Goal: Register for event/course

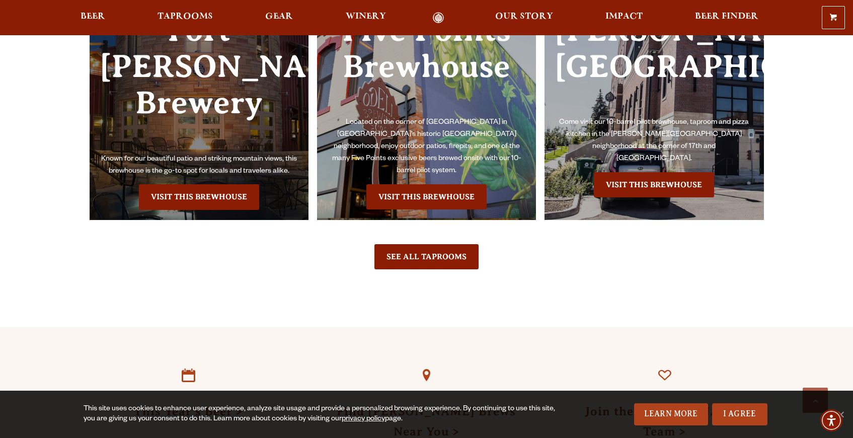
scroll to position [2361, 0]
click at [190, 209] on link "Visit this Brewhouse" at bounding box center [199, 196] width 120 height 25
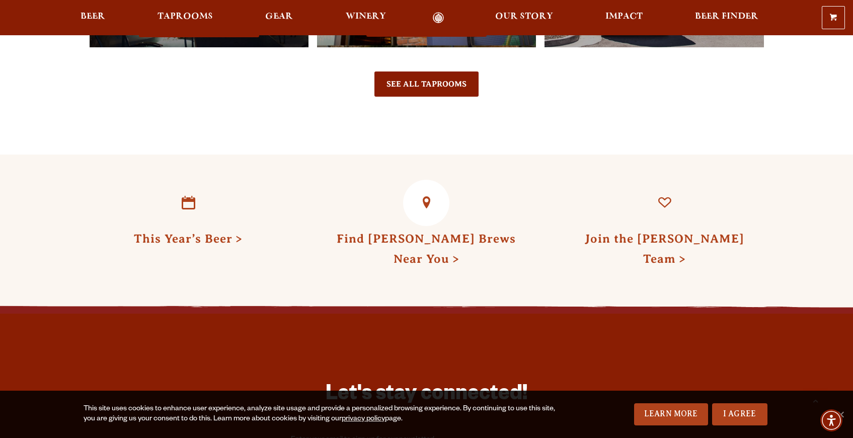
scroll to position [2360, 0]
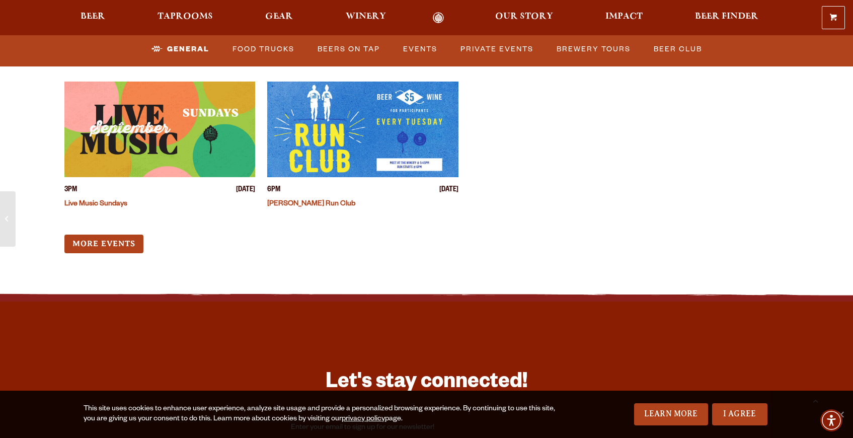
scroll to position [4004, 0]
drag, startPoint x: 411, startPoint y: 155, endPoint x: 453, endPoint y: 157, distance: 42.3
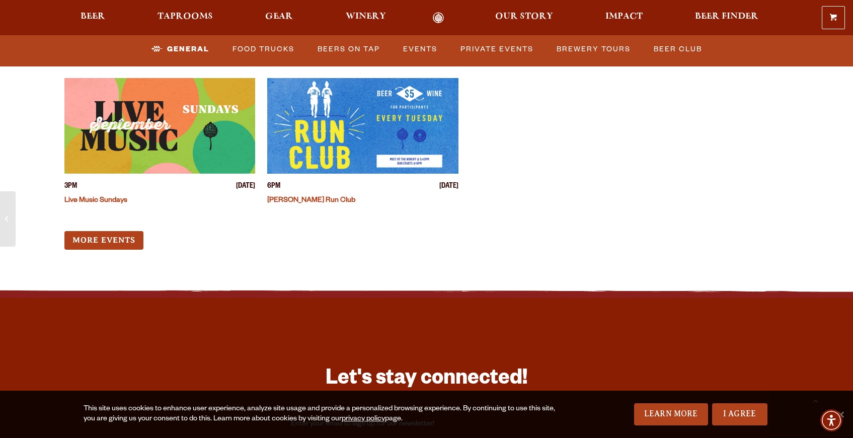
scroll to position [4008, 0]
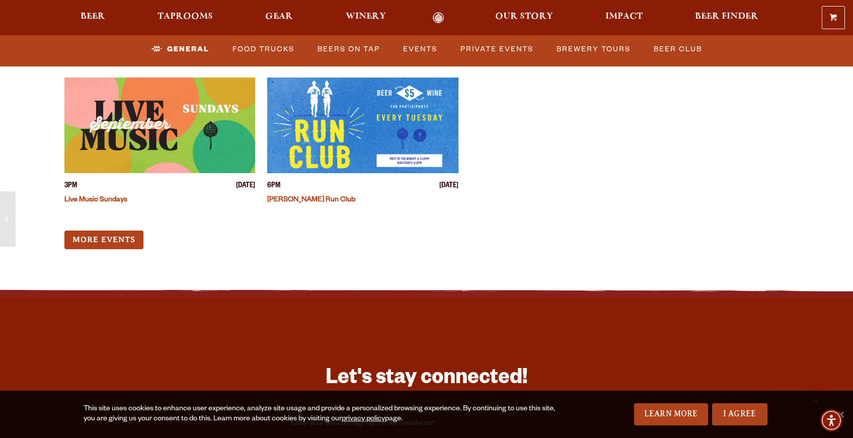
drag, startPoint x: 412, startPoint y: 220, endPoint x: 539, endPoint y: 260, distance: 132.8
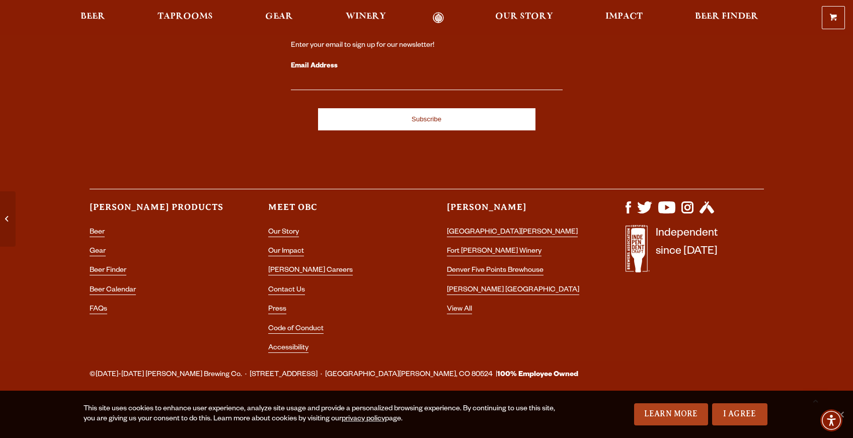
scroll to position [4282, 0]
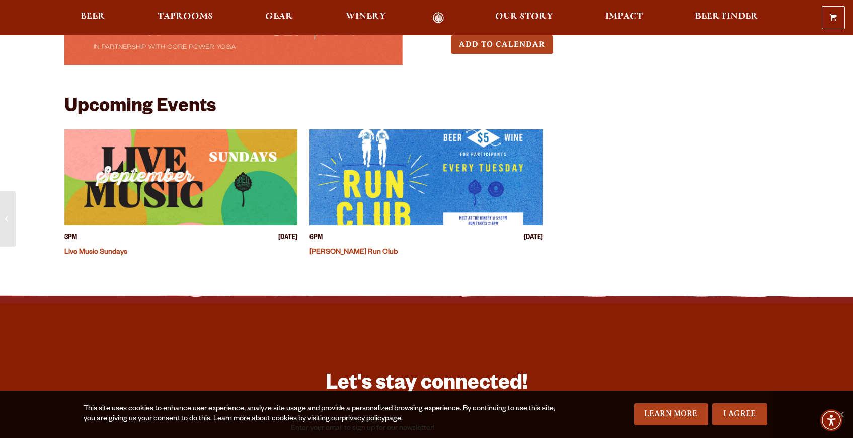
scroll to position [51, 0]
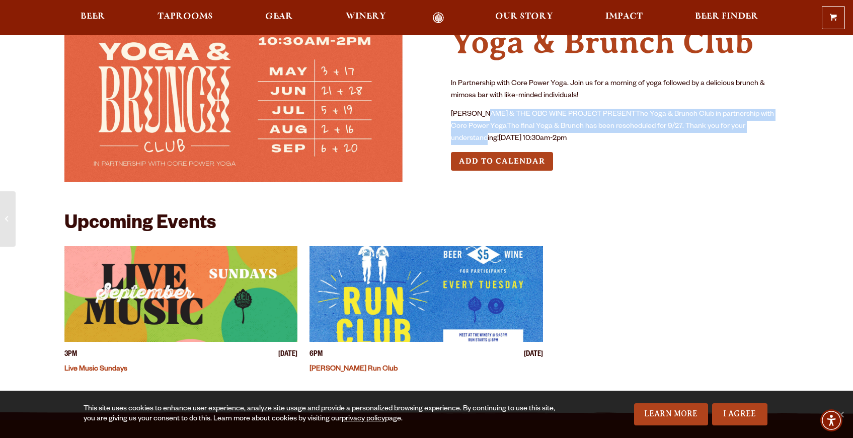
drag, startPoint x: 509, startPoint y: 196, endPoint x: 599, endPoint y: 228, distance: 96.1
click at [599, 145] on p "[PERSON_NAME] & THE OBC WINE PROJECT PRESENTThe Yoga & Brunch Club in partnersh…" at bounding box center [620, 127] width 338 height 36
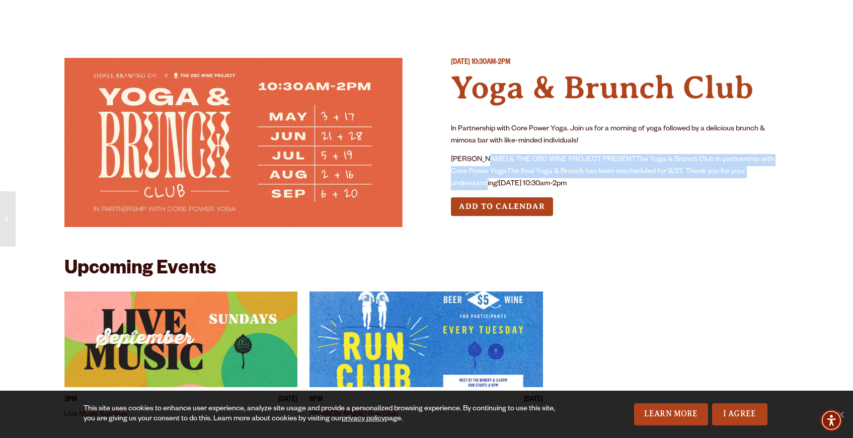
scroll to position [0, 0]
